Goal: Task Accomplishment & Management: Manage account settings

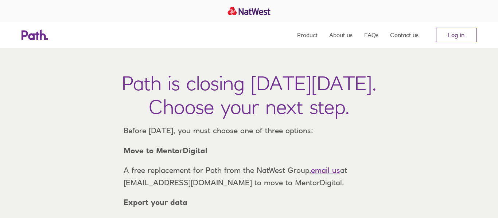
click at [470, 36] on link "Log in" at bounding box center [456, 35] width 40 height 15
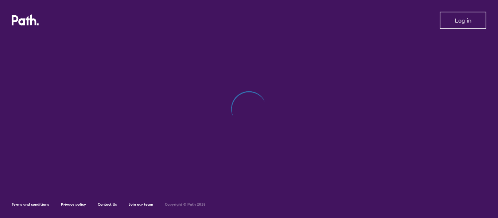
click at [457, 21] on span "Log in" at bounding box center [463, 20] width 16 height 7
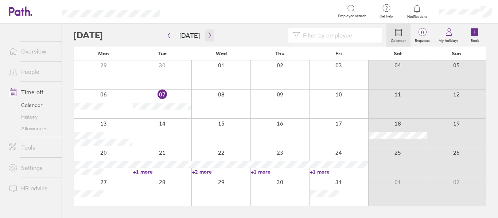
click at [205, 35] on button "button" at bounding box center [209, 36] width 9 height 12
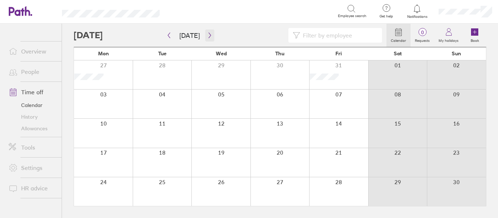
click at [207, 35] on icon "button" at bounding box center [209, 35] width 5 height 6
